Goal: Information Seeking & Learning: Learn about a topic

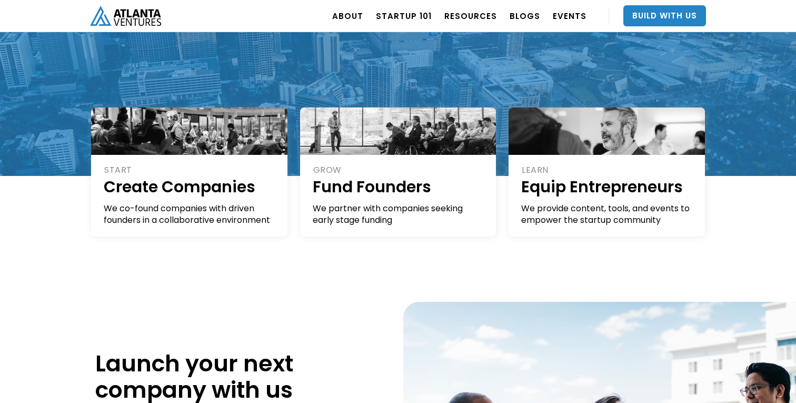
scroll to position [183, 0]
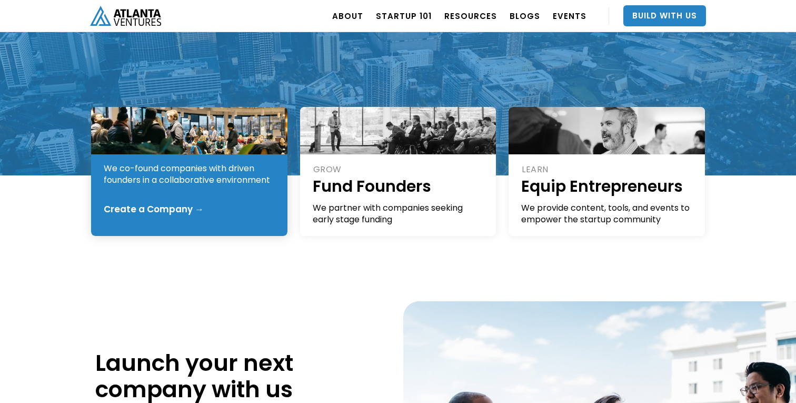
click at [151, 214] on div "Create a Company →" at bounding box center [154, 209] width 100 height 11
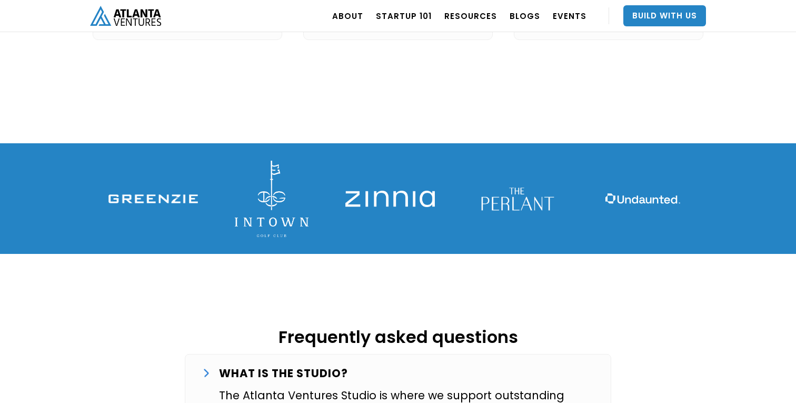
scroll to position [1391, 0]
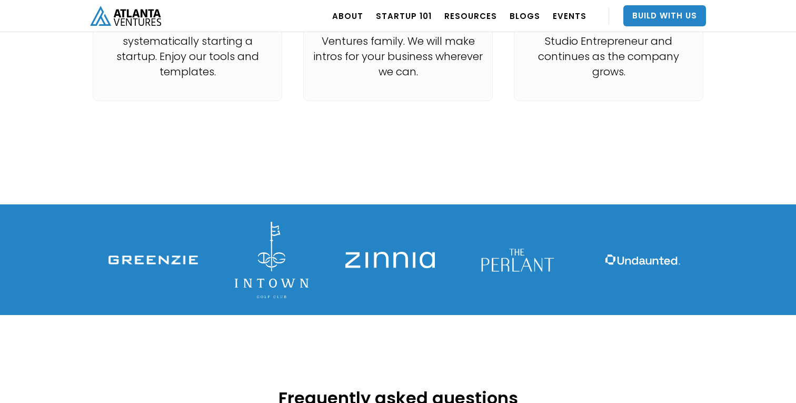
click at [267, 248] on img at bounding box center [272, 260] width 74 height 76
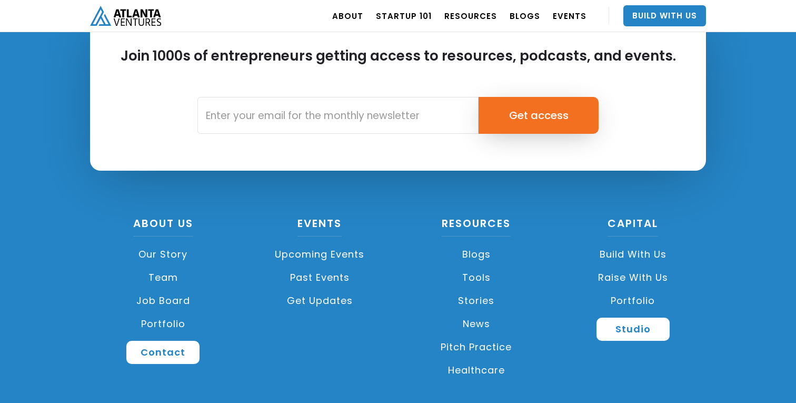
scroll to position [2970, 0]
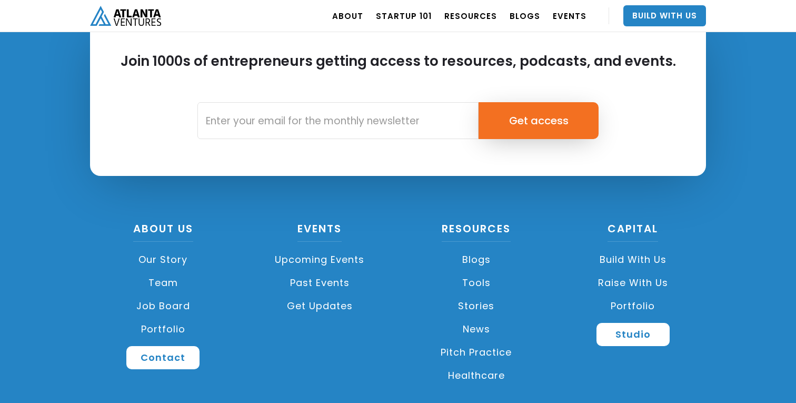
click at [158, 318] on link "Portfolio" at bounding box center [163, 329] width 146 height 23
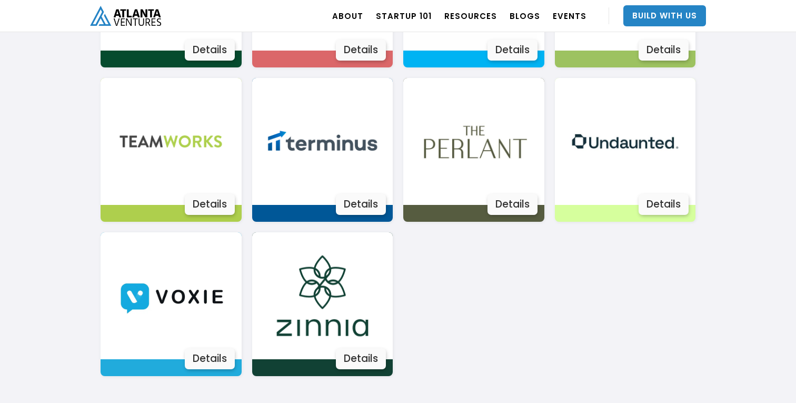
scroll to position [1954, 0]
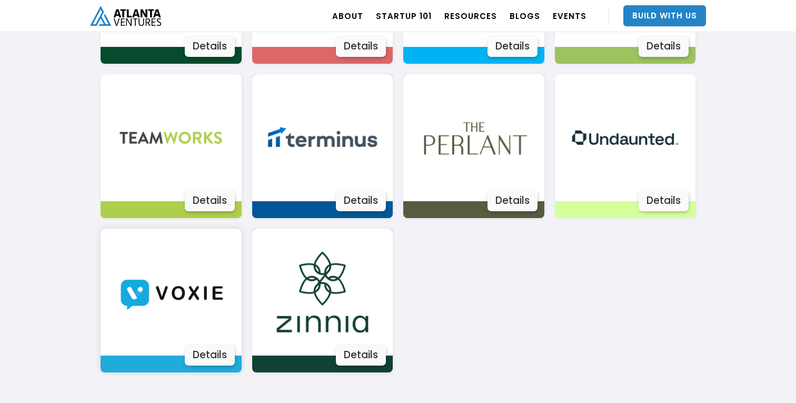
click at [227, 353] on div "Details" at bounding box center [210, 354] width 50 height 21
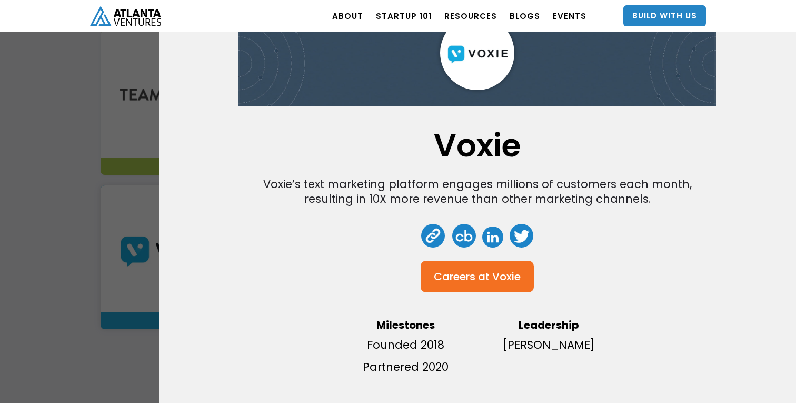
scroll to position [1997, 0]
click at [59, 174] on div "Voxie Voxie’s text marketing platform engages millions of customers each month,…" at bounding box center [398, 201] width 796 height 403
click at [103, 146] on div "Voxie Voxie’s text marketing platform engages millions of customers each month,…" at bounding box center [398, 201] width 796 height 403
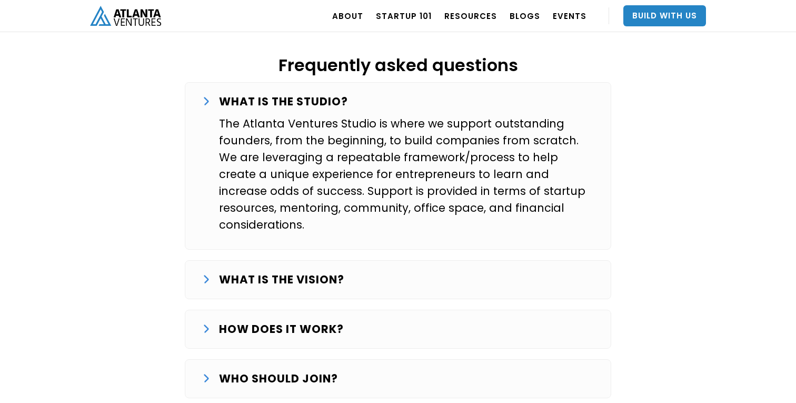
scroll to position [1821, 0]
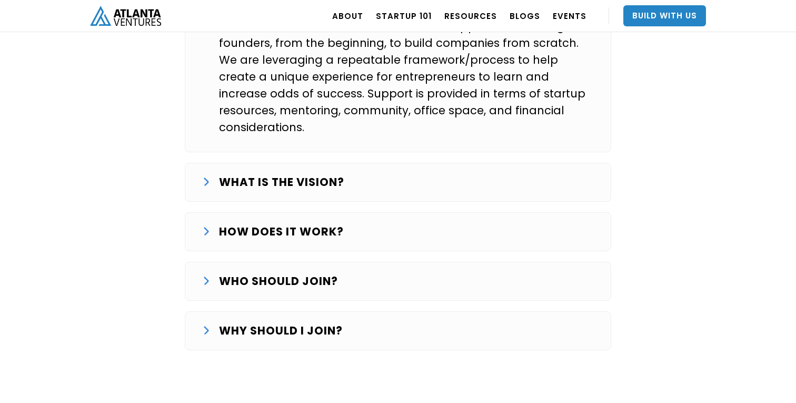
click at [205, 322] on div "WHY SHOULD I JOIN?" at bounding box center [398, 330] width 392 height 17
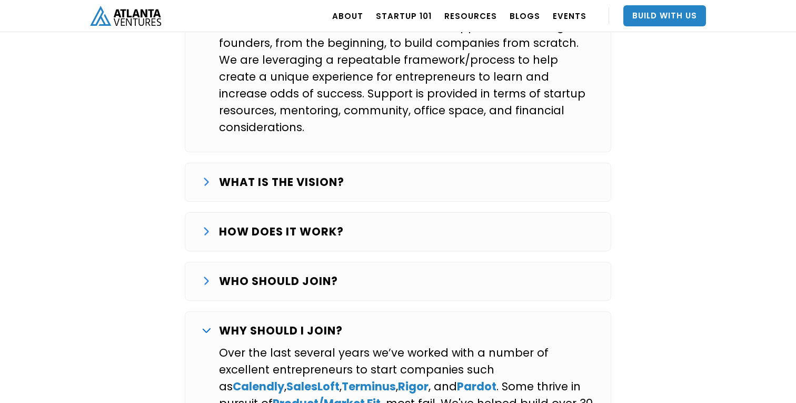
click at [208, 328] on img at bounding box center [206, 330] width 8 height 5
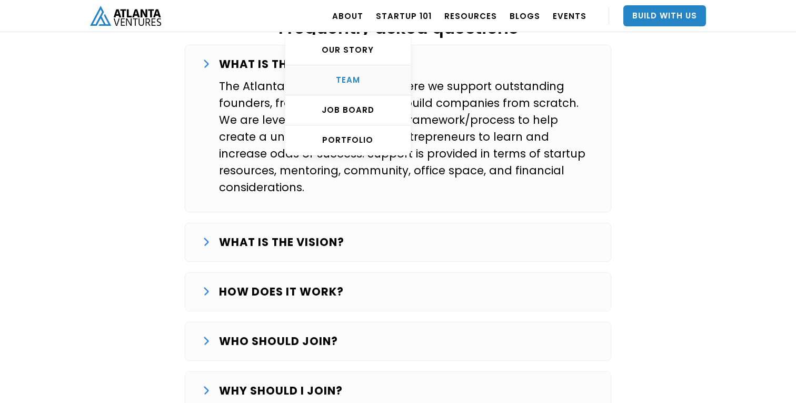
scroll to position [1750, 0]
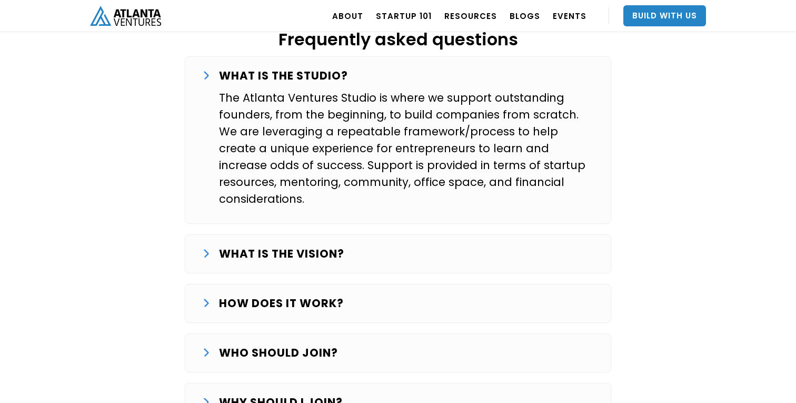
click at [127, 198] on div "Frequently asked questions WHAT IS THE STUDIO? The Atlanta Ventures Studio is w…" at bounding box center [398, 208] width 632 height 450
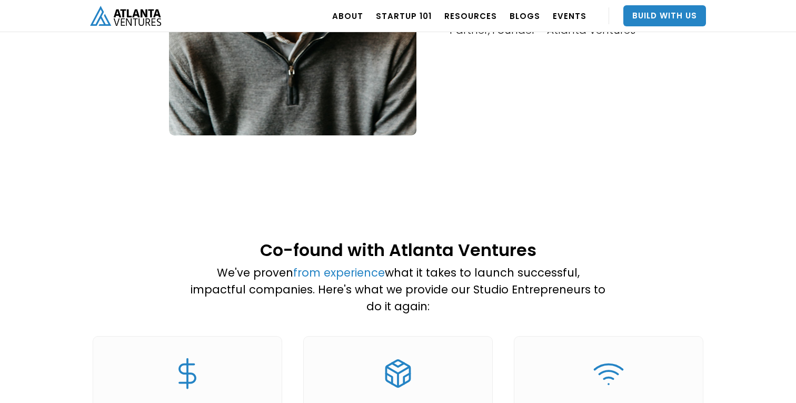
scroll to position [800, 0]
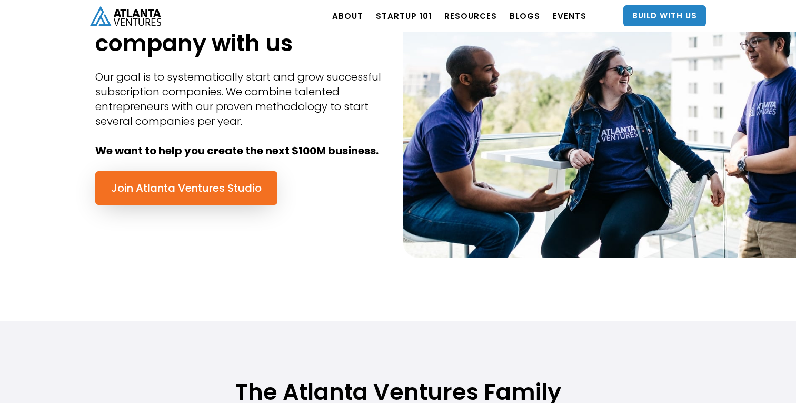
scroll to position [530, 0]
